Goal: Download file/media

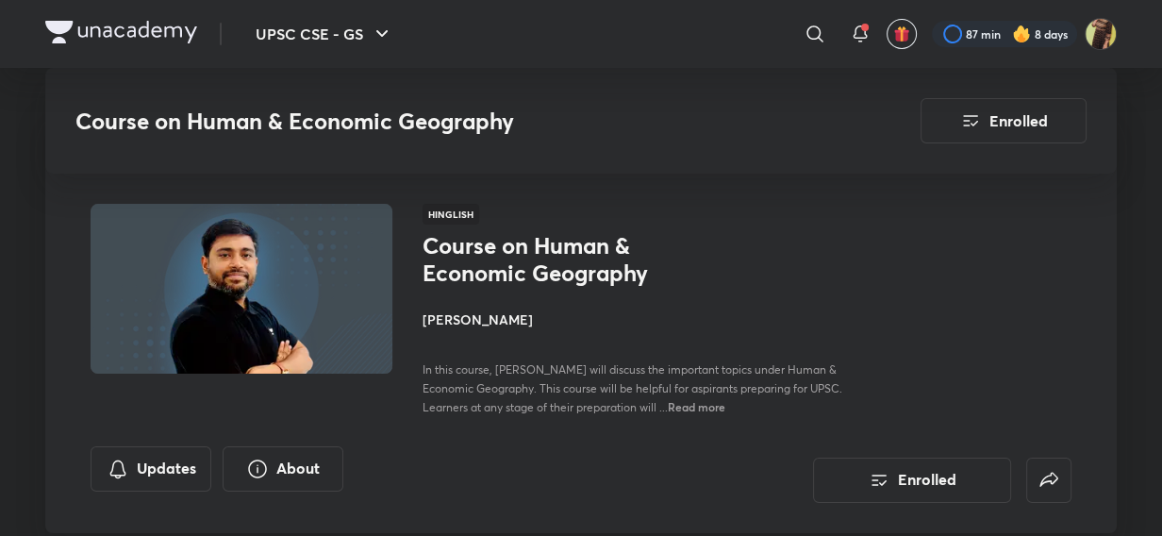
scroll to position [1715, 0]
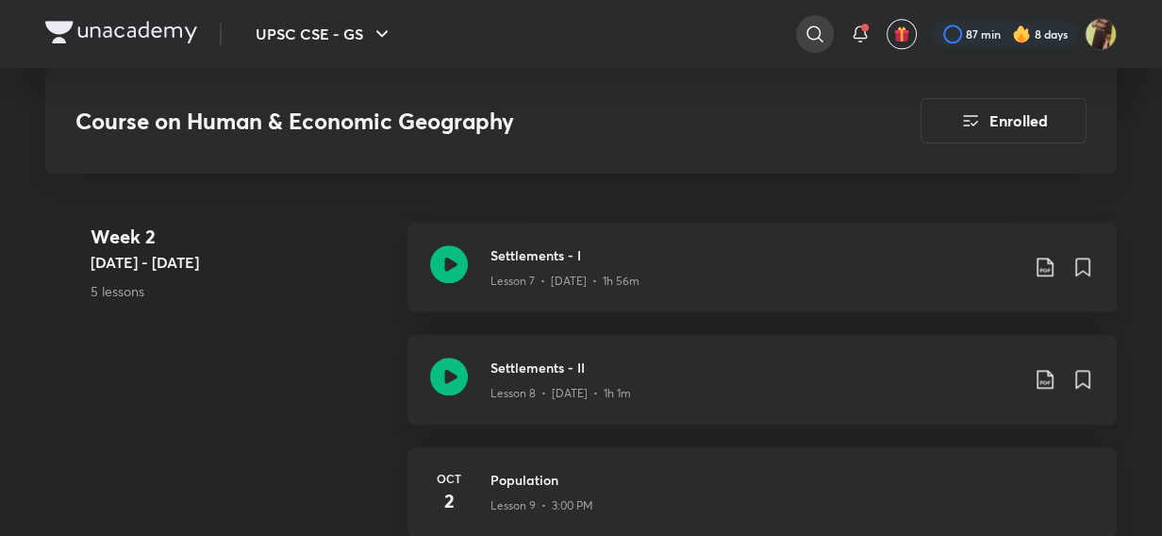
click at [811, 37] on icon at bounding box center [814, 34] width 23 height 23
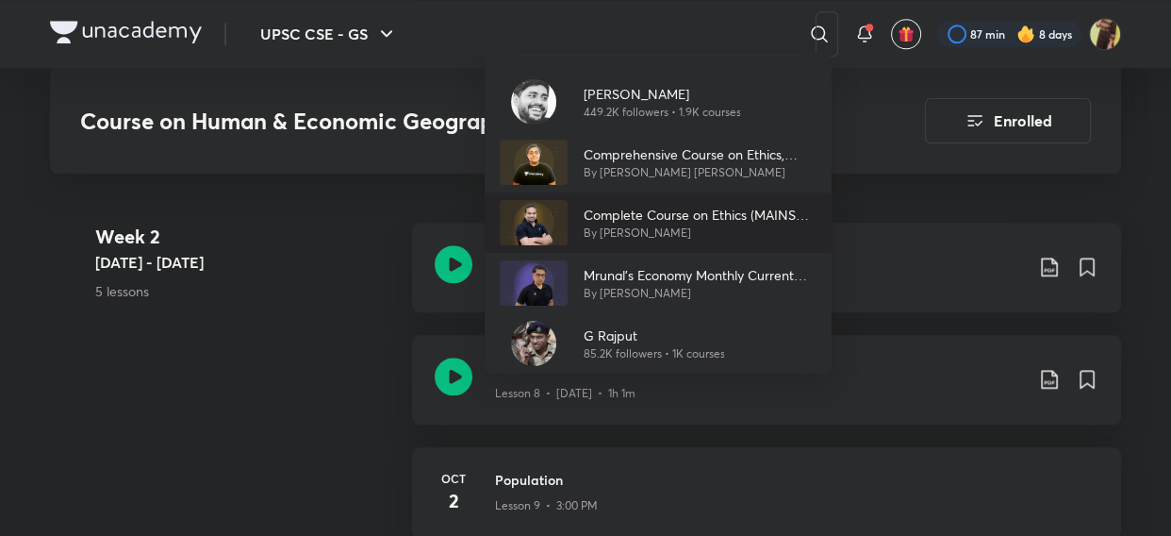
click at [613, 209] on p "Complete Course on Ethics (MAINS GS-IV)" at bounding box center [700, 215] width 234 height 20
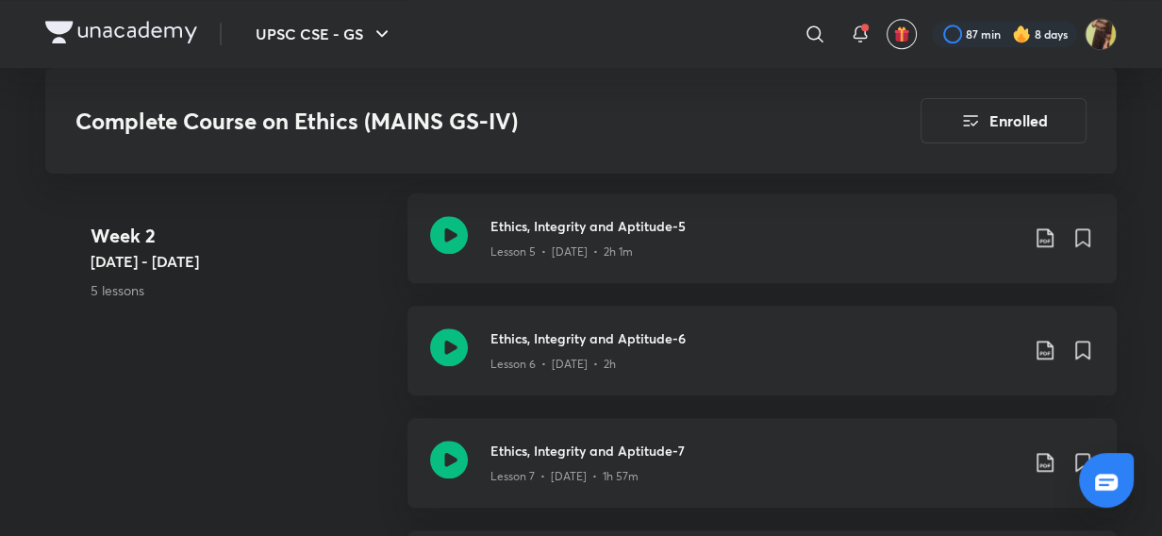
scroll to position [1658, 0]
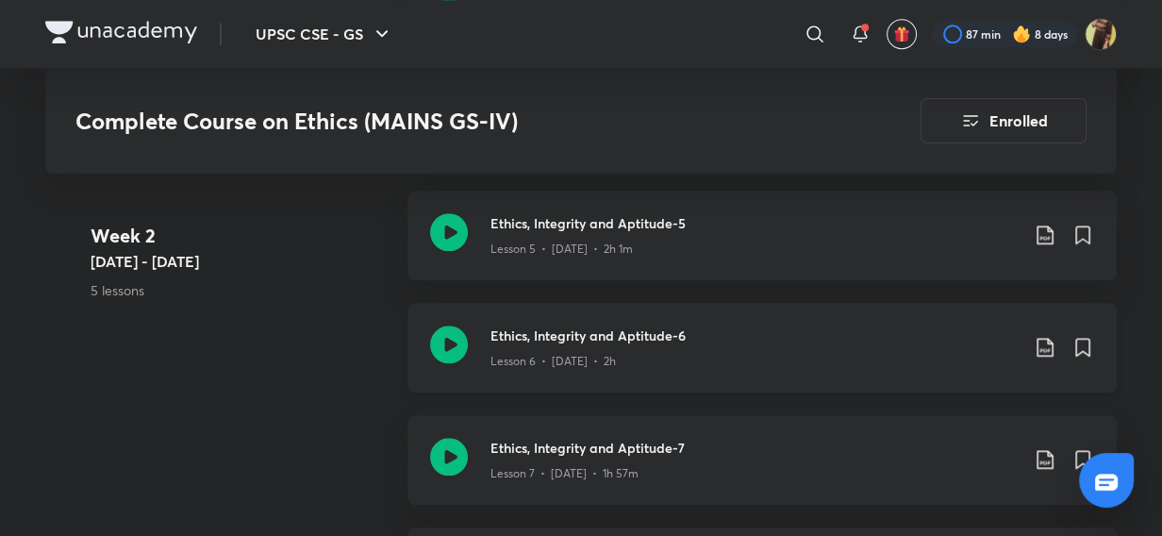
click at [438, 349] on icon at bounding box center [449, 344] width 38 height 38
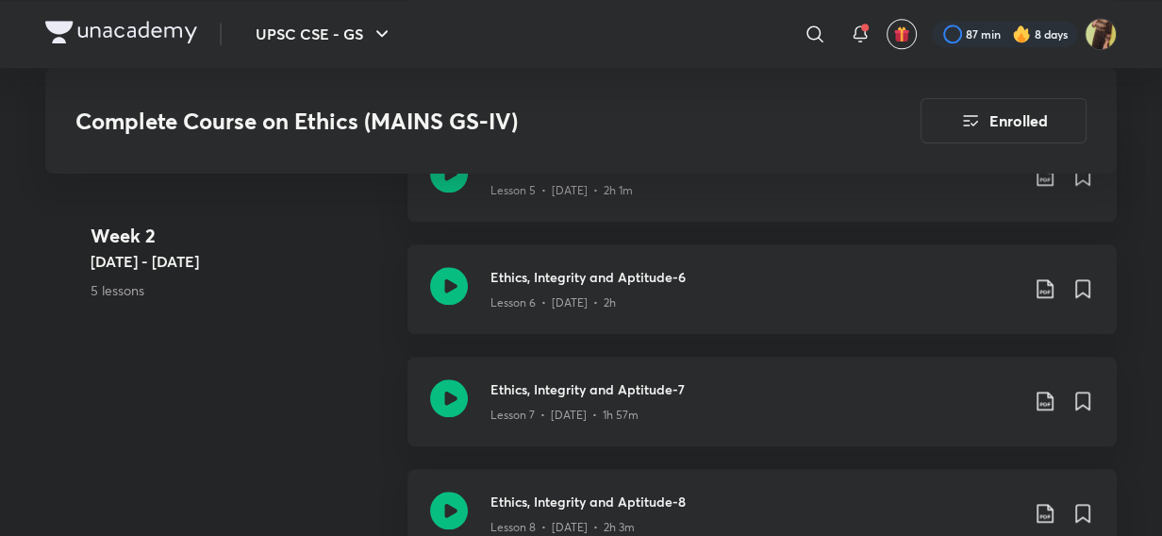
scroll to position [1715, 0]
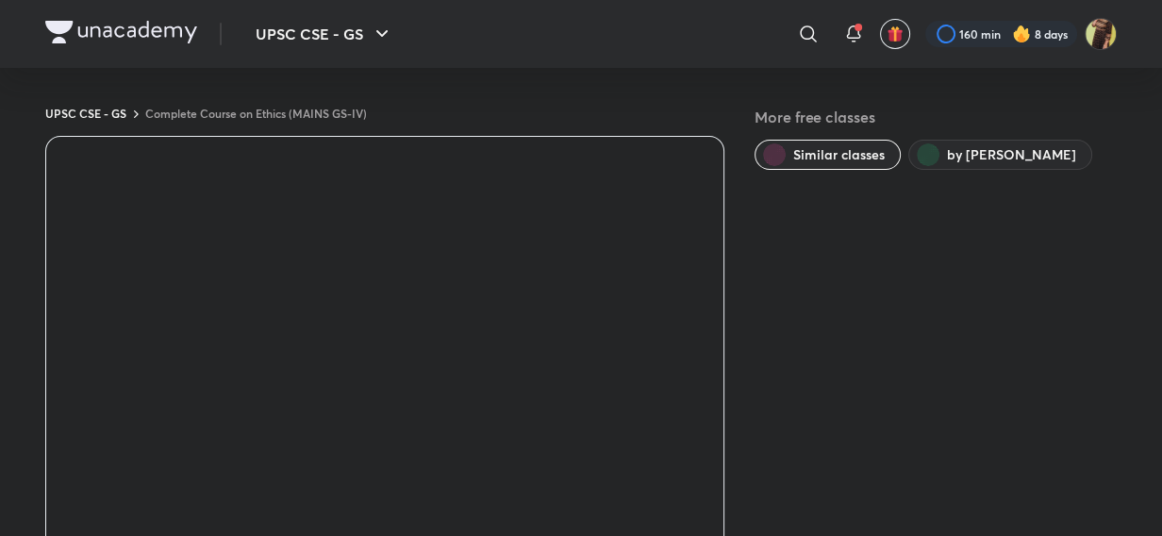
scroll to position [1254, 0]
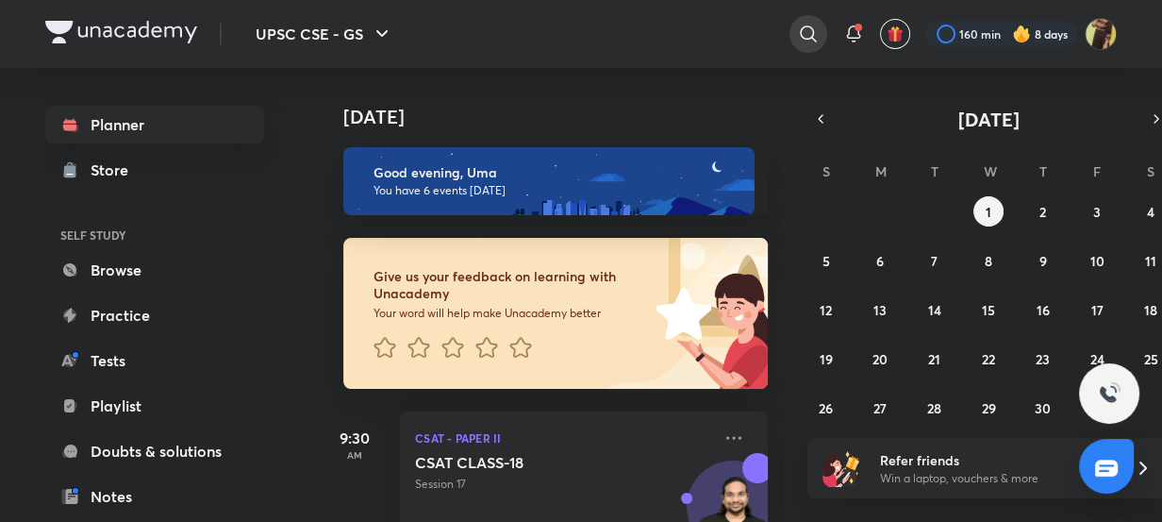
click at [811, 47] on div at bounding box center [808, 34] width 38 height 38
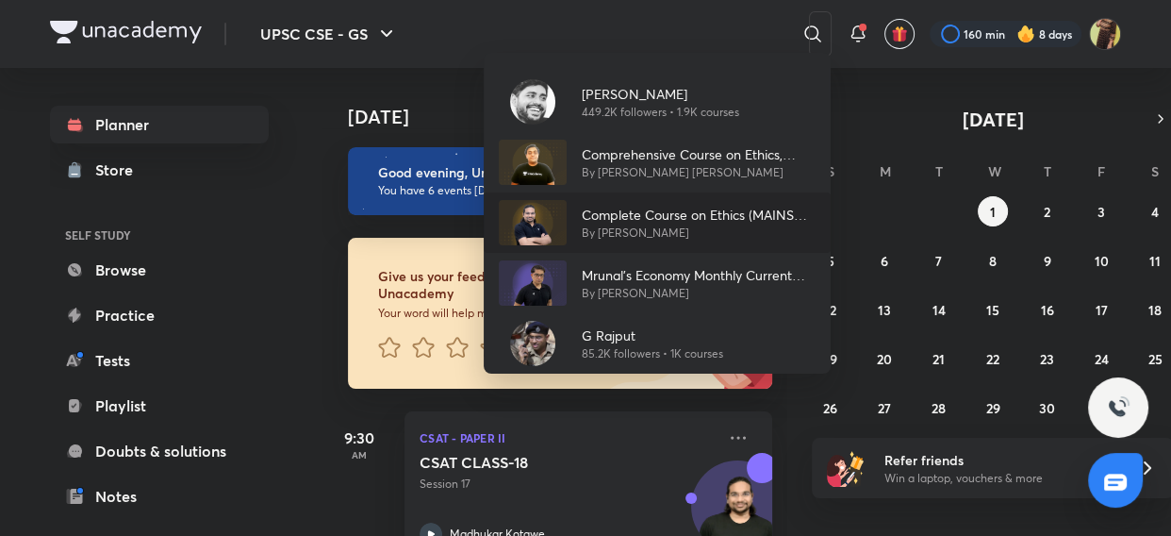
click at [626, 219] on p "Complete Course on Ethics (MAINS GS-IV)" at bounding box center [699, 215] width 234 height 20
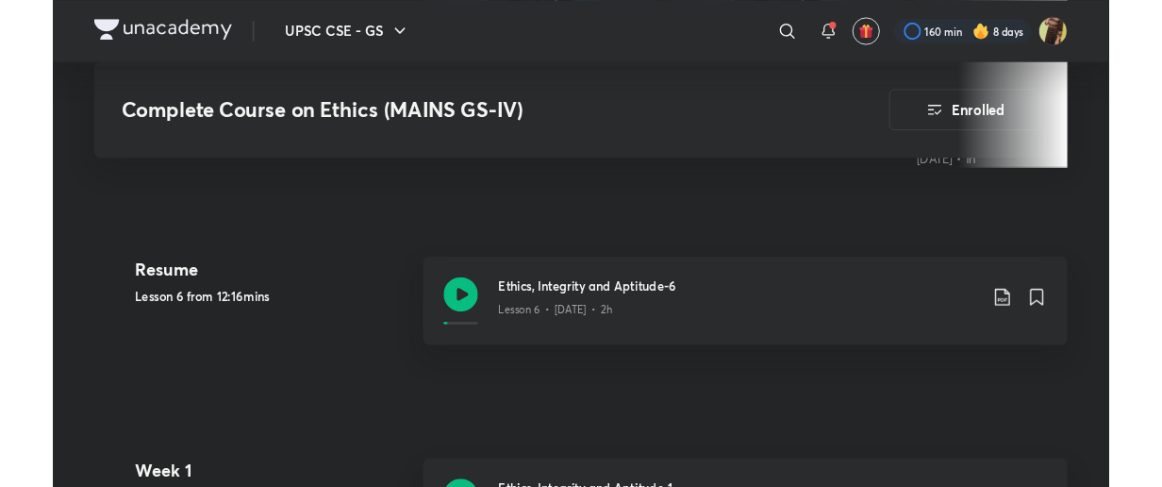
scroll to position [857, 0]
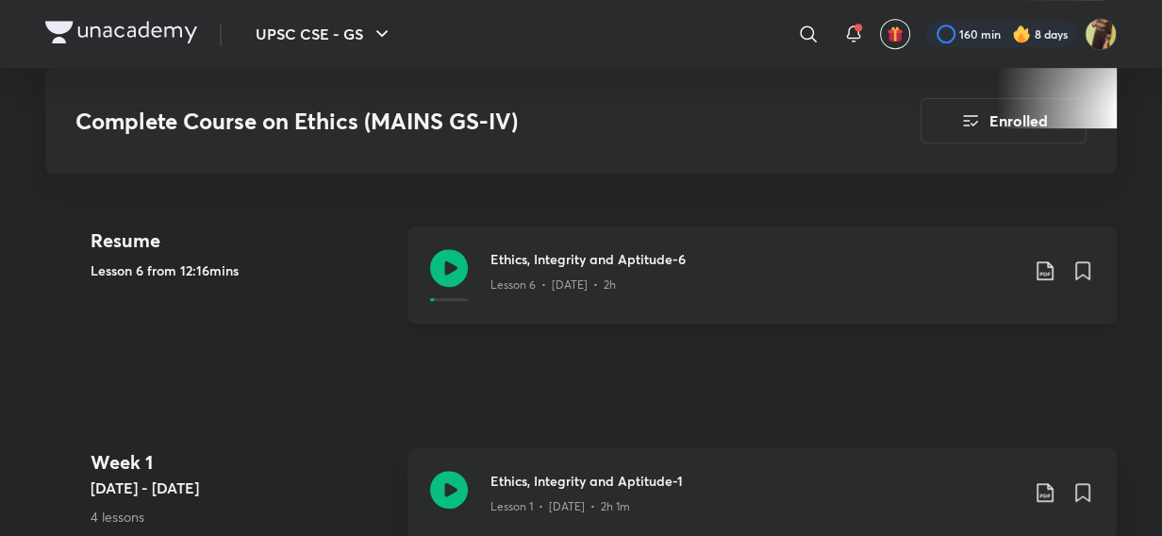
click at [1042, 273] on icon at bounding box center [1045, 270] width 23 height 23
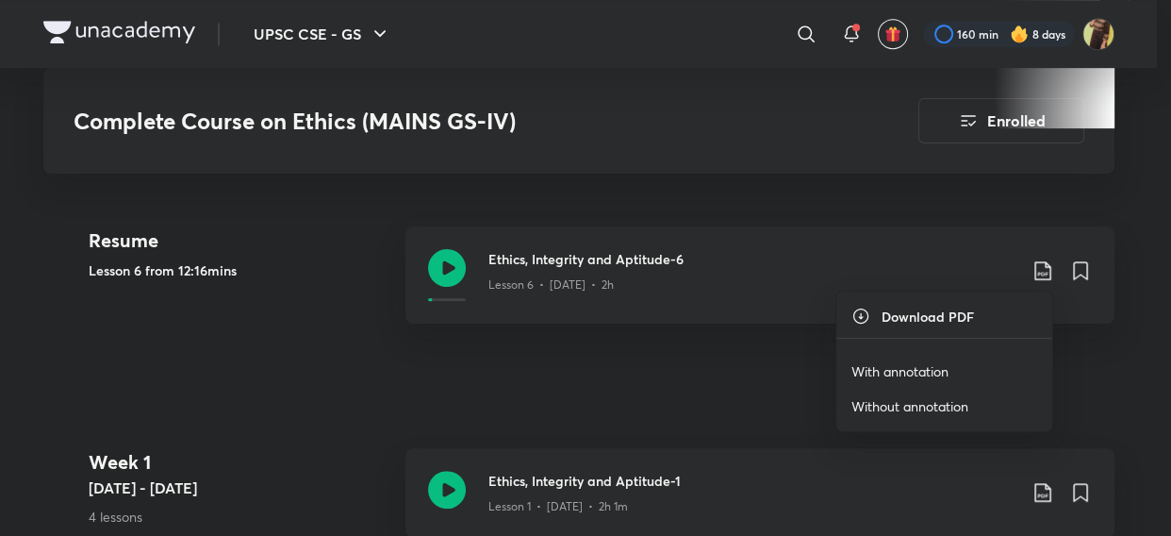
click at [871, 363] on p "With annotation" at bounding box center [900, 371] width 97 height 20
